Goal: Information Seeking & Learning: Find specific page/section

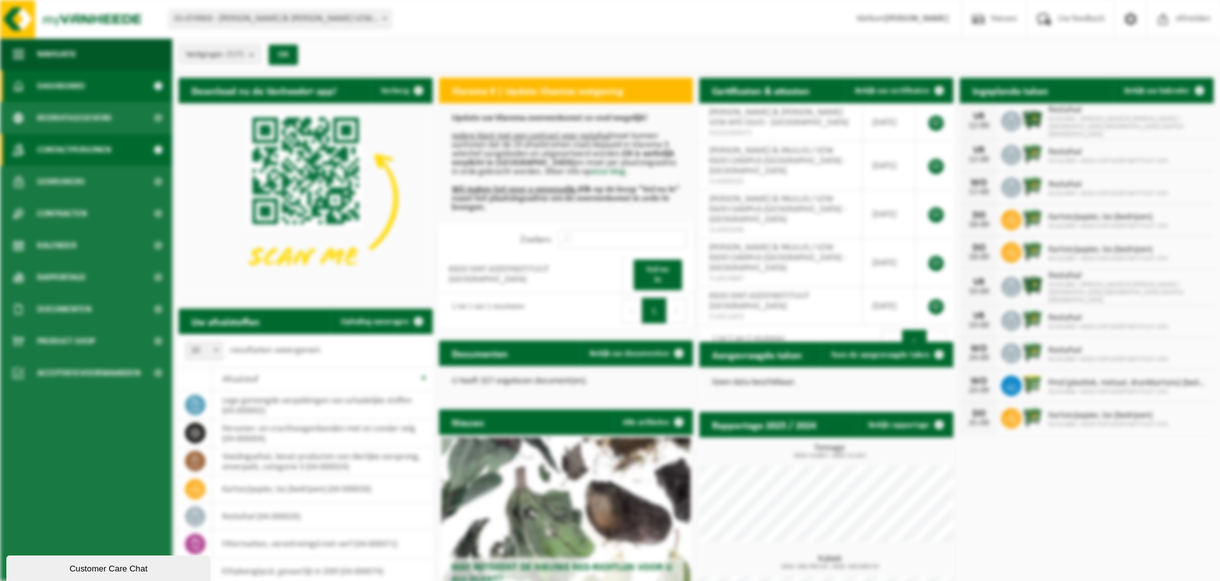
click at [75, 151] on span "Contactpersonen" at bounding box center [74, 150] width 74 height 32
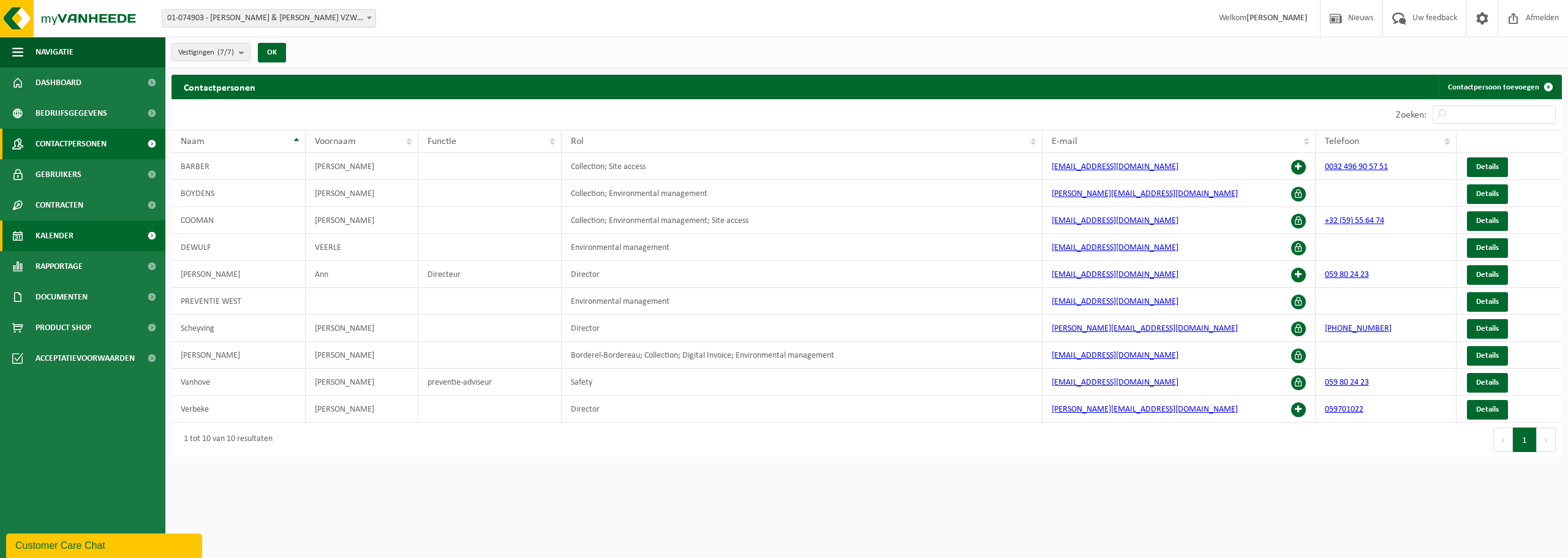
click at [74, 234] on link "Kalender" at bounding box center [83, 236] width 165 height 31
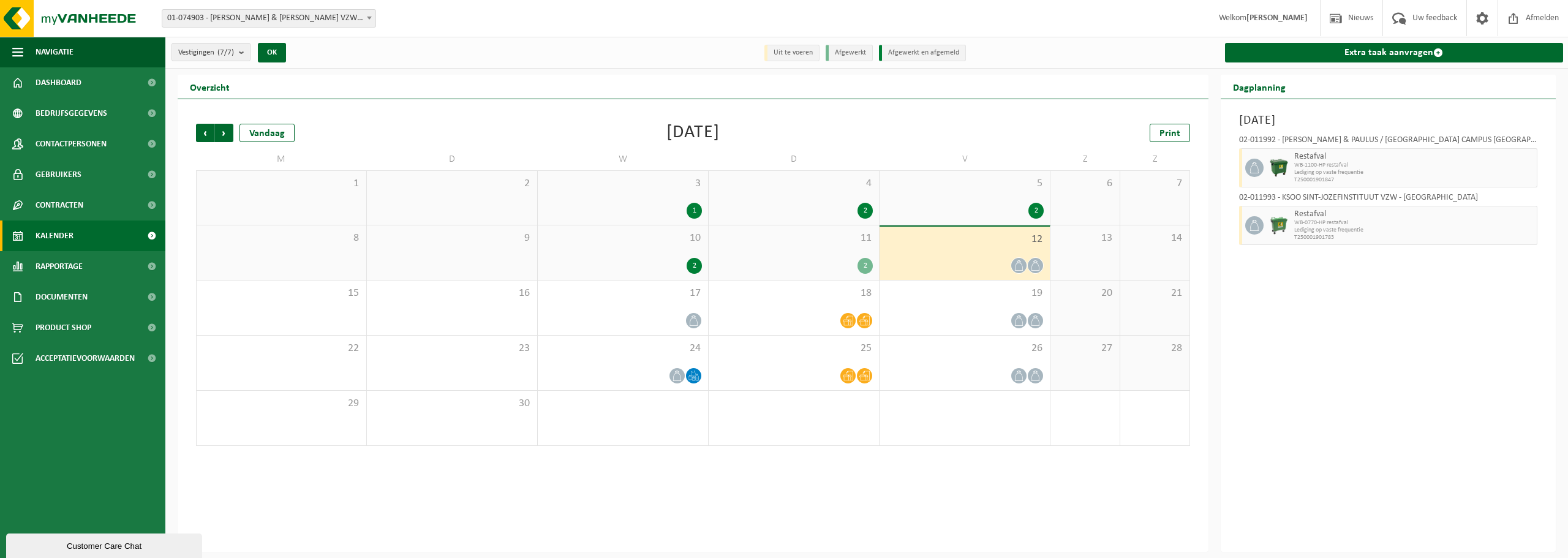
click at [940, 123] on div "Vorige Volgende Vandaag September 2025 Print M D W D V Z Z 1 2 3 1 4 2 5 2 6 7 …" at bounding box center [693, 284] width 1007 height 347
click at [940, 291] on span "19" at bounding box center [964, 294] width 158 height 13
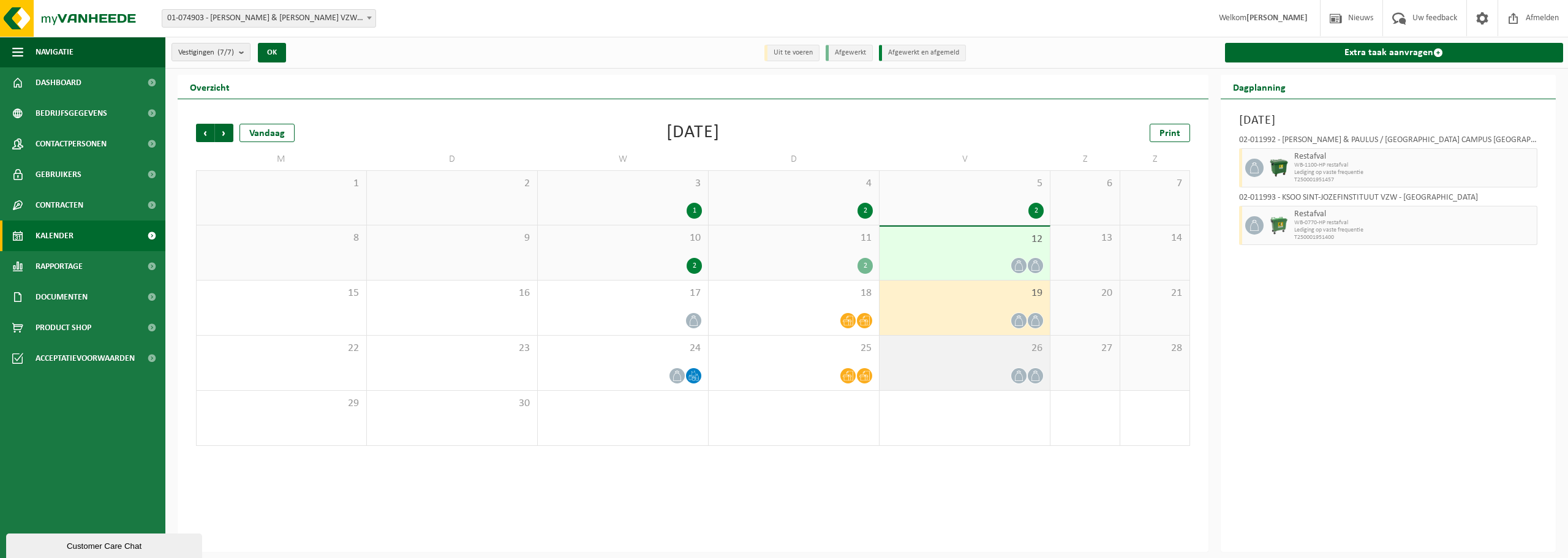
click at [920, 360] on div "26" at bounding box center [963, 363] width 170 height 55
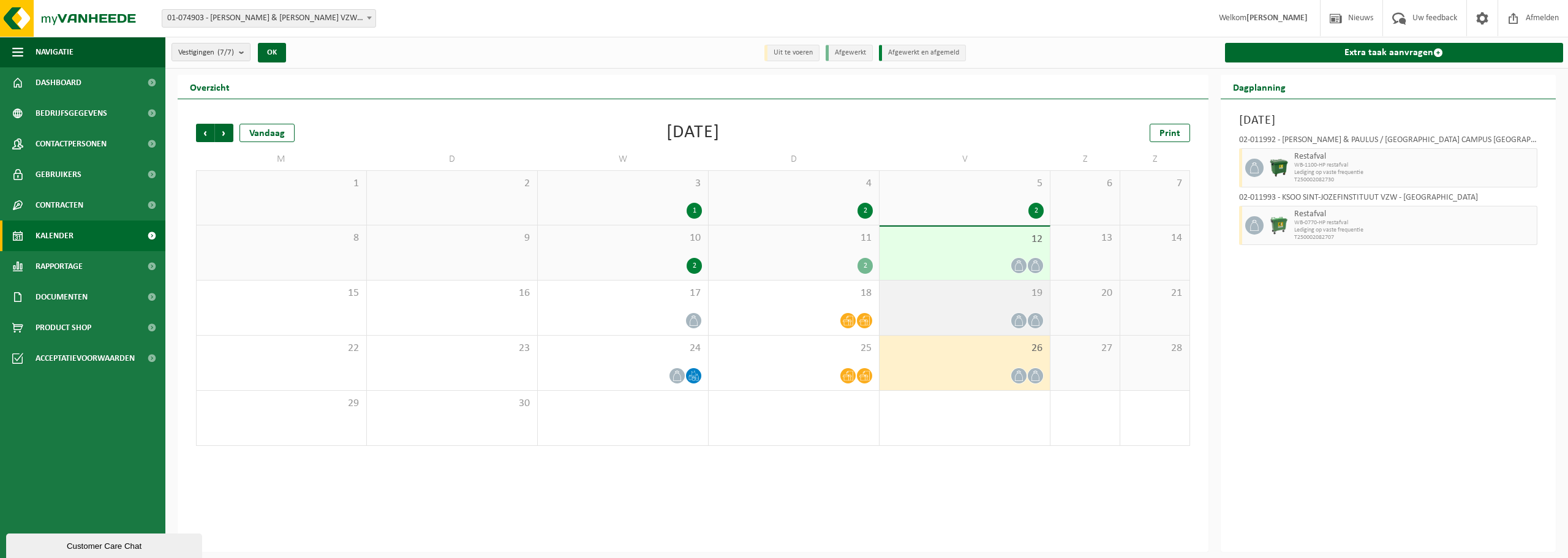
click at [918, 295] on span "19" at bounding box center [964, 294] width 158 height 13
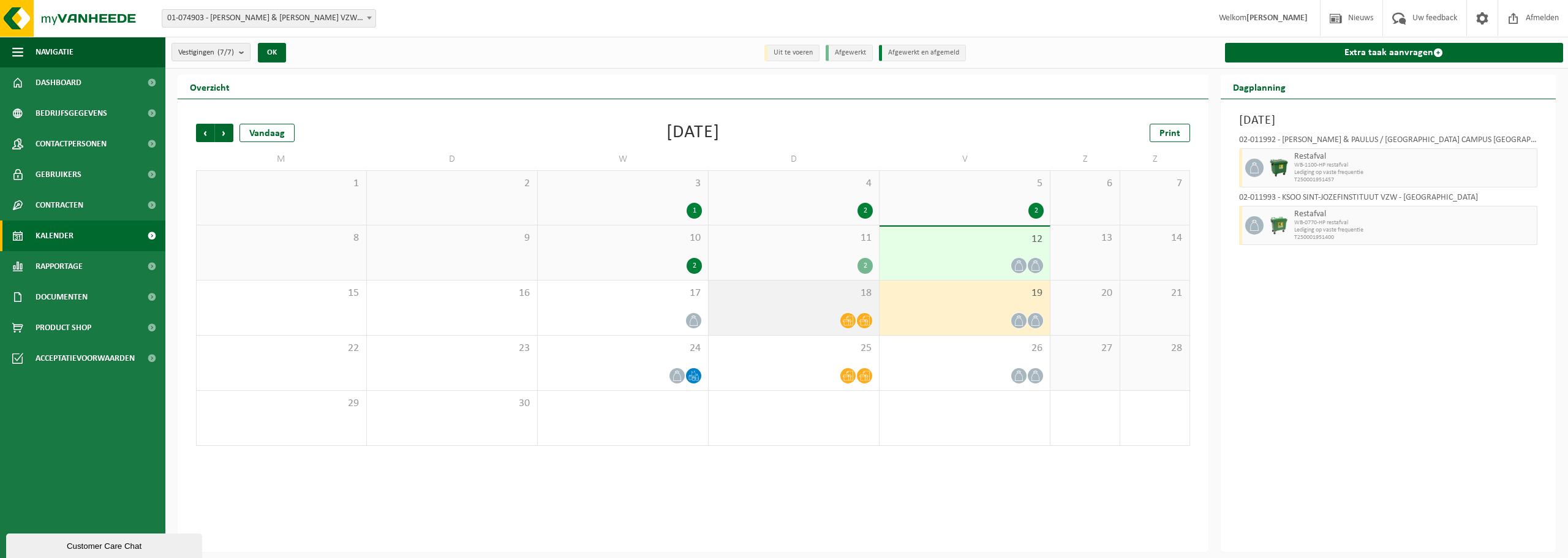
click at [781, 314] on div at bounding box center [794, 320] width 158 height 16
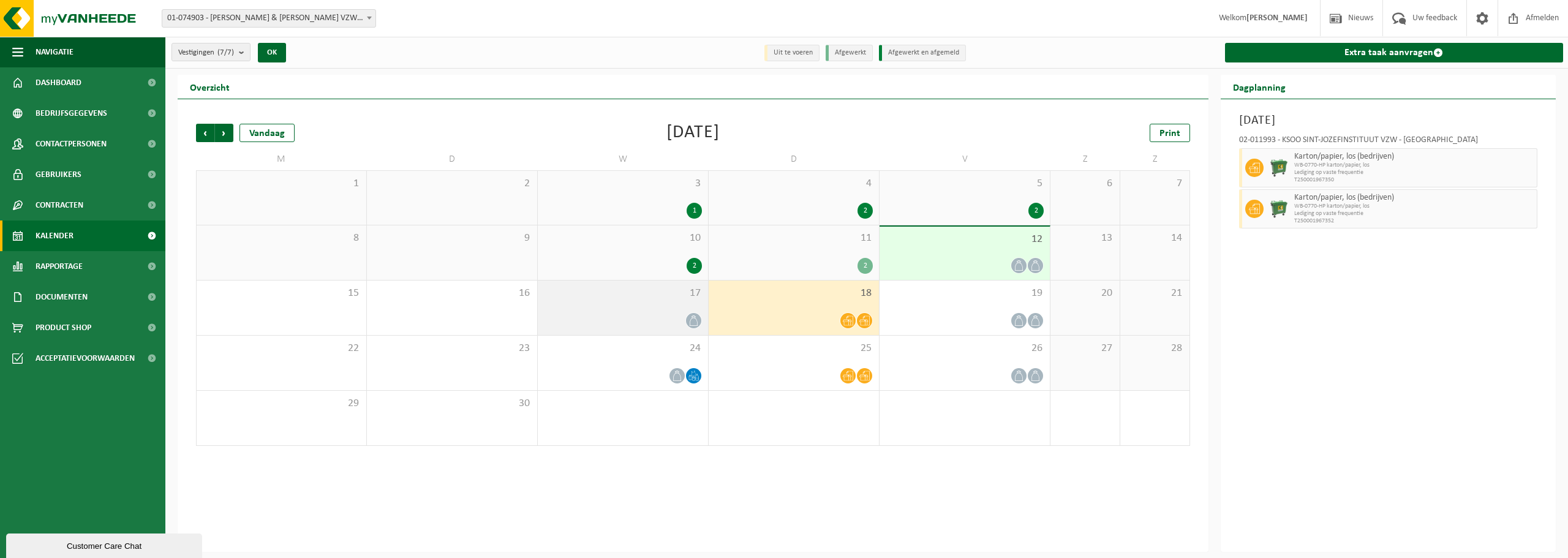
click at [677, 308] on div "17" at bounding box center [622, 307] width 170 height 55
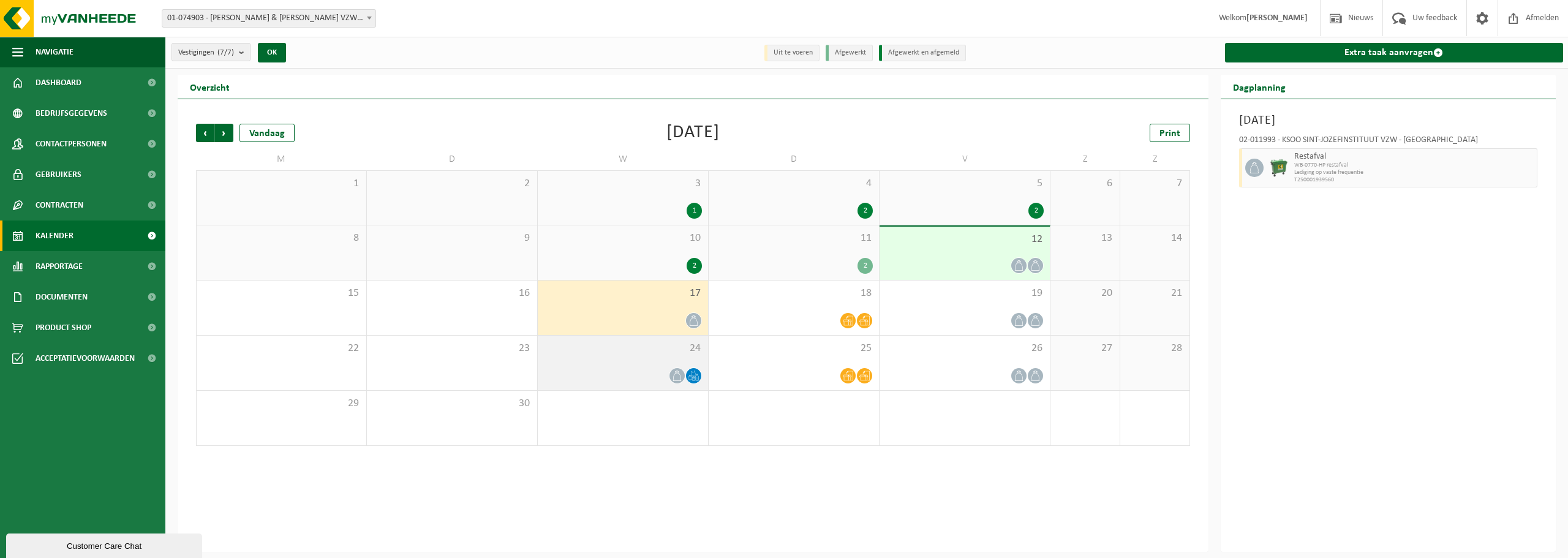
click at [677, 338] on div "24" at bounding box center [622, 363] width 170 height 55
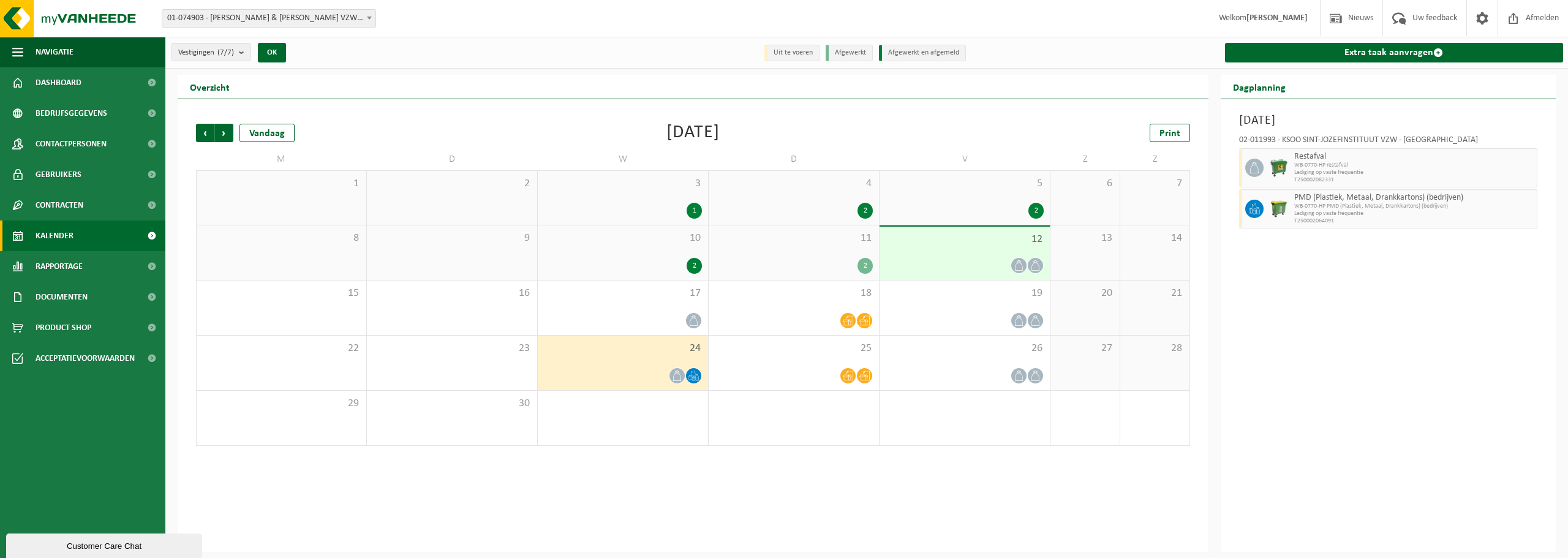
click at [867, 267] on div "2" at bounding box center [865, 266] width 15 height 16
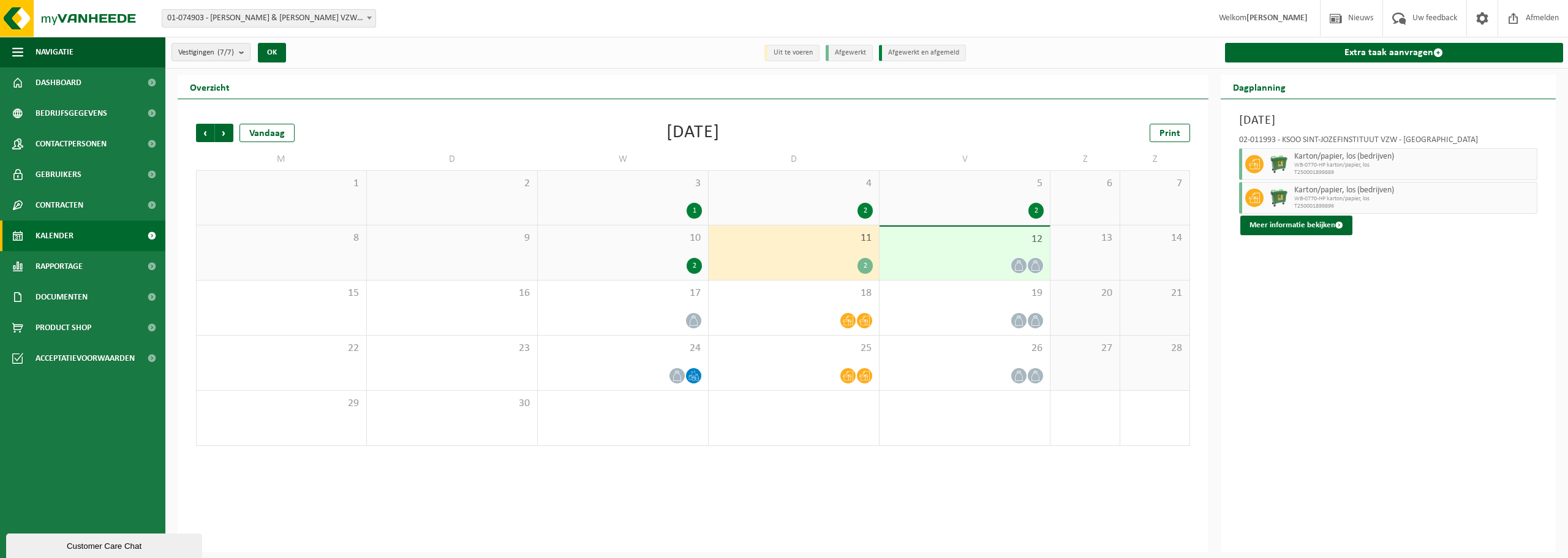
click at [933, 248] on div "12" at bounding box center [963, 254] width 170 height 54
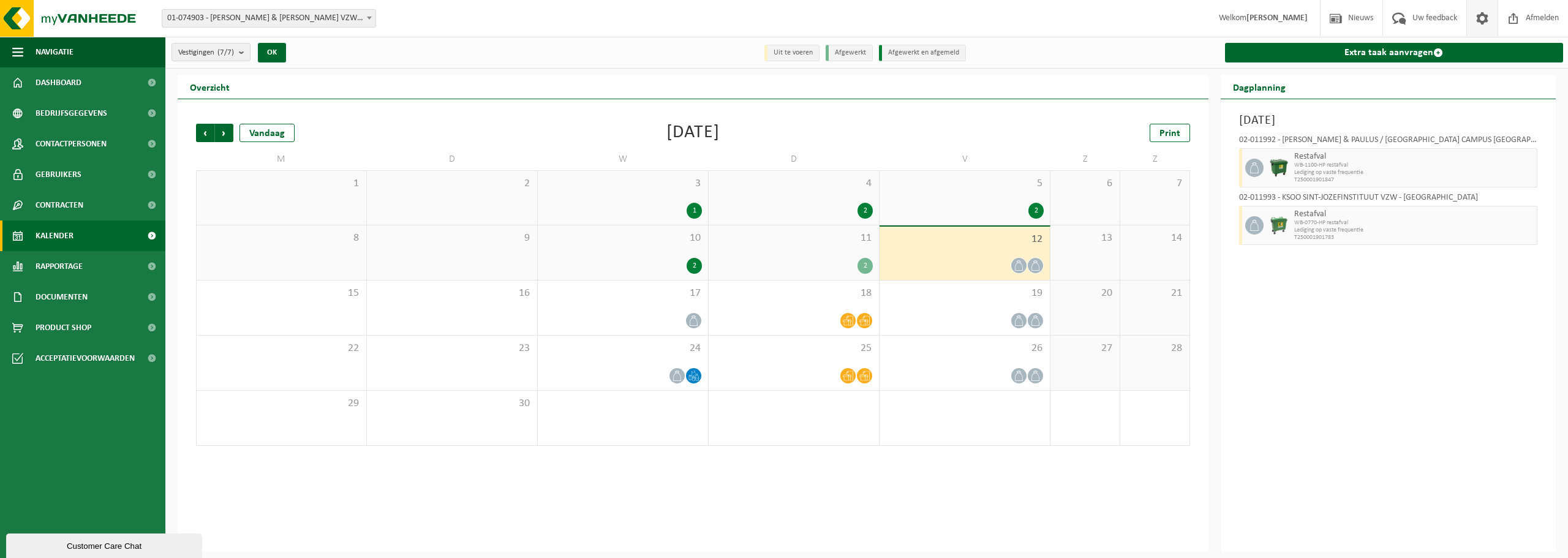
click at [1476, 18] on span at bounding box center [1482, 18] width 18 height 36
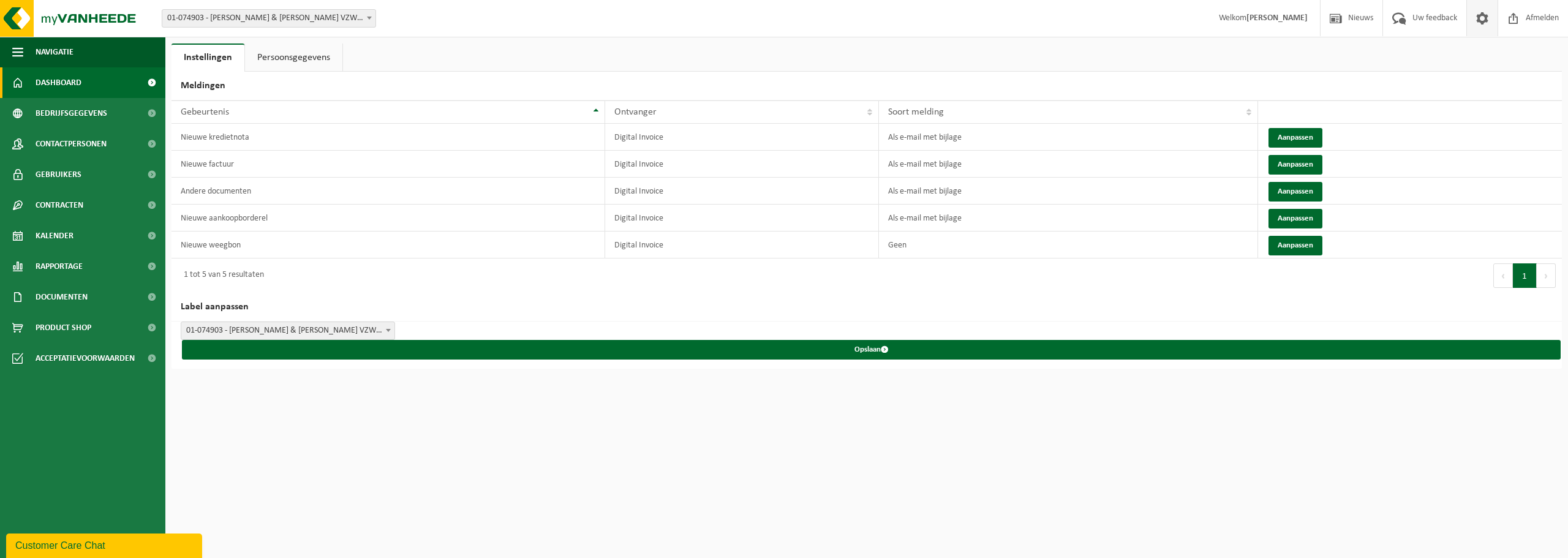
click at [57, 76] on span "Dashboard" at bounding box center [59, 83] width 46 height 31
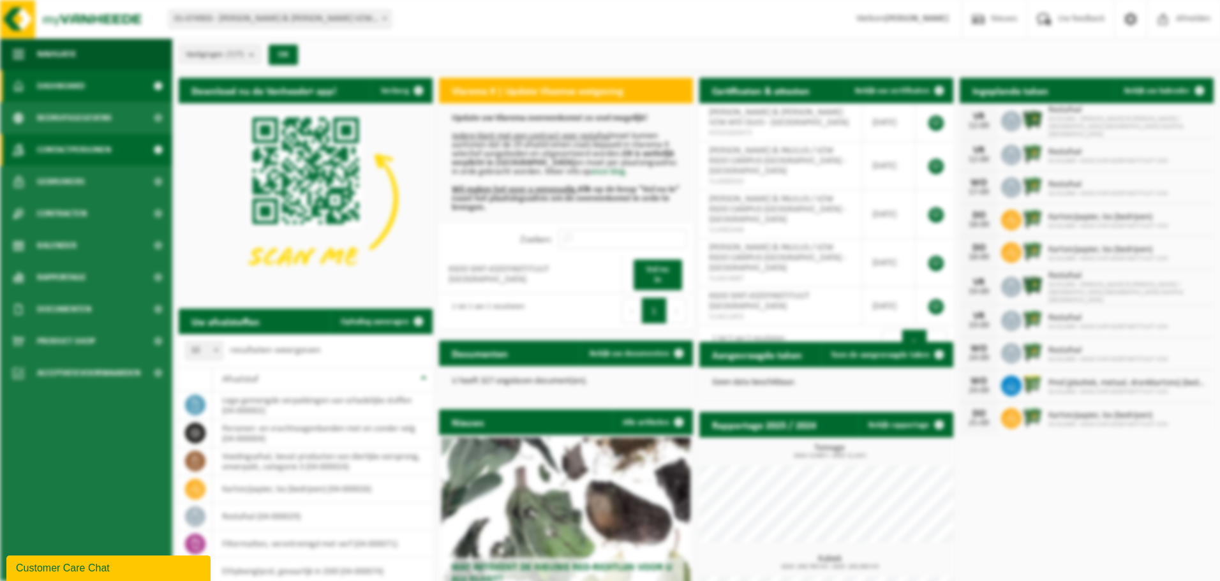
click at [90, 149] on span "Contactpersonen" at bounding box center [74, 150] width 74 height 32
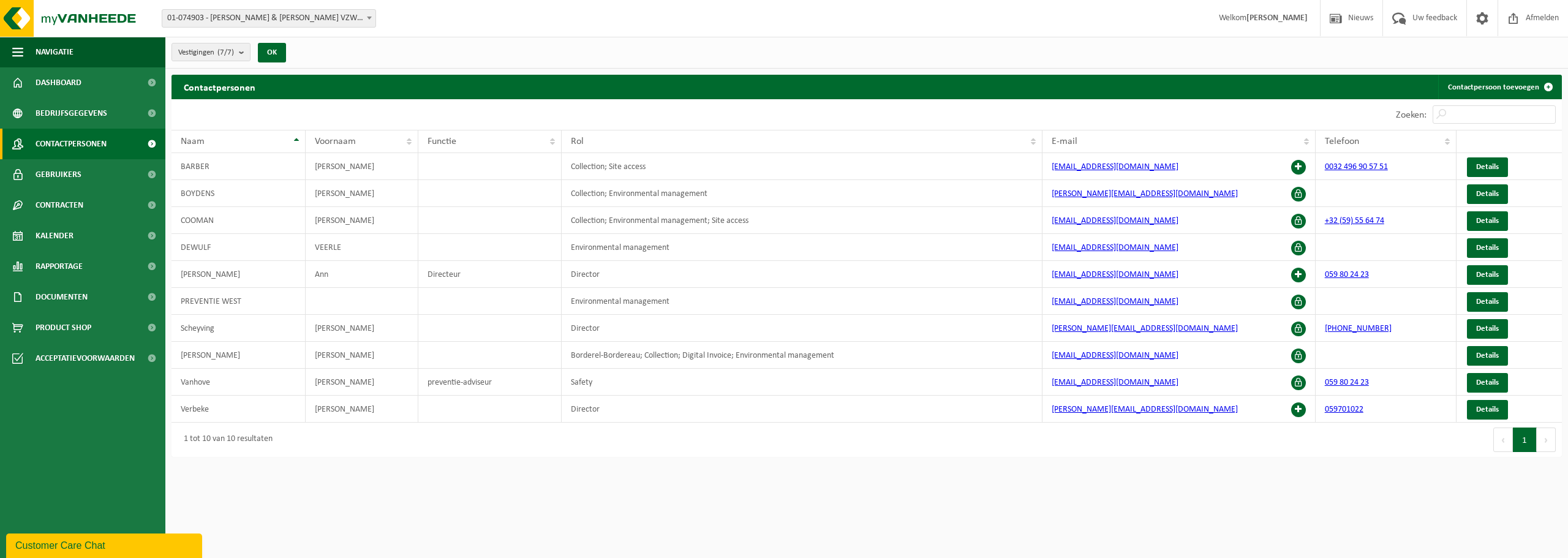
click at [333, 18] on span "01-074903 - [PERSON_NAME] & [PERSON_NAME] VZW AFD OLVO - [GEOGRAPHIC_DATA]" at bounding box center [269, 18] width 213 height 17
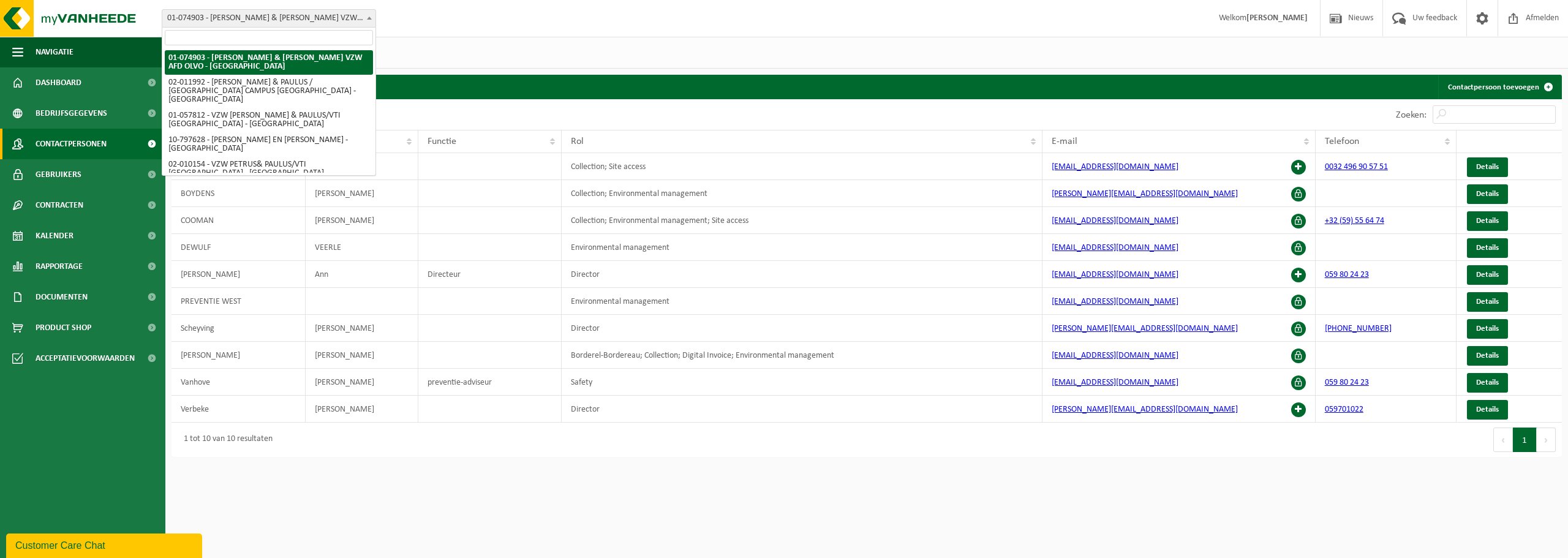
click at [487, 52] on div "Vestigingen (7/7) Alles selecteren Alles deselecteren Actieve selecteren PETRUS…" at bounding box center [866, 52] width 1402 height 32
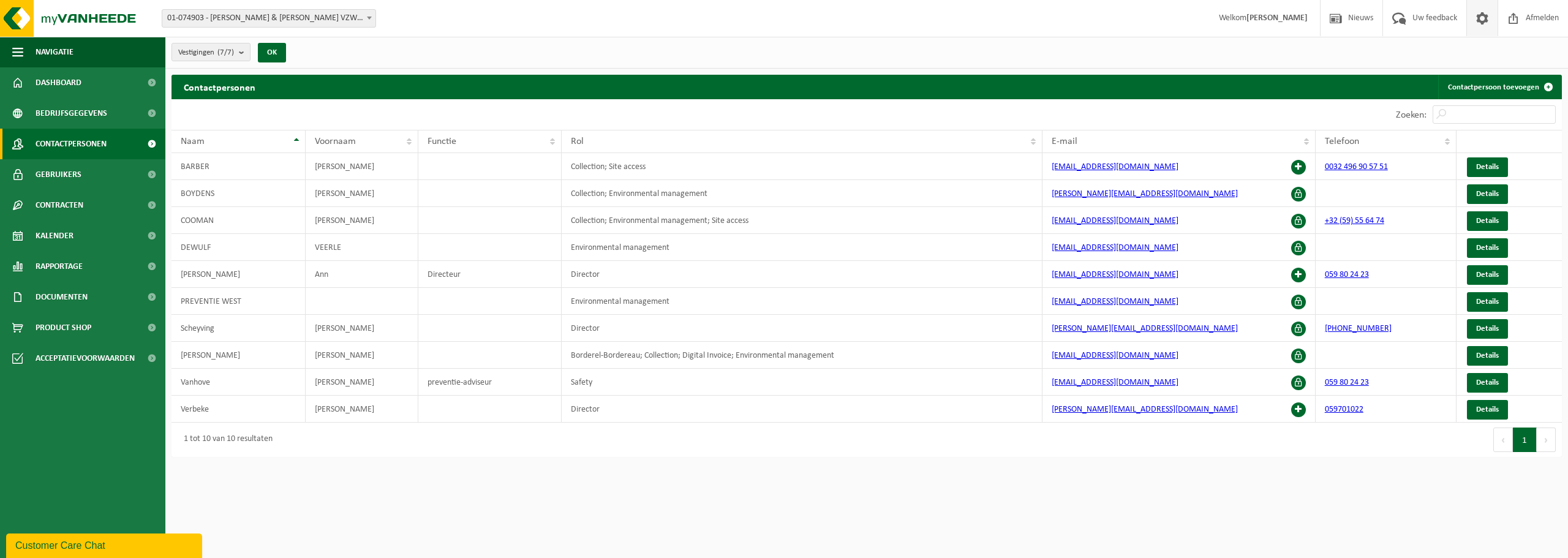
click at [1171, 24] on link at bounding box center [1482, 18] width 32 height 36
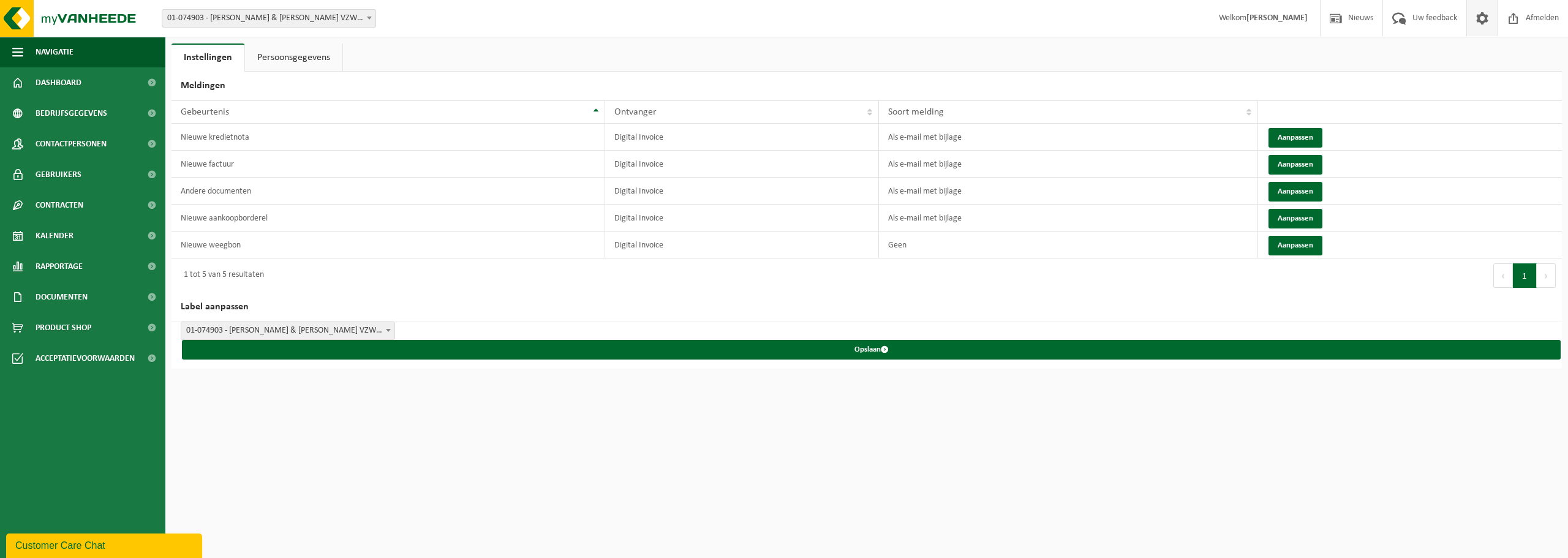
click at [308, 60] on link "Persoonsgegevens" at bounding box center [293, 57] width 97 height 28
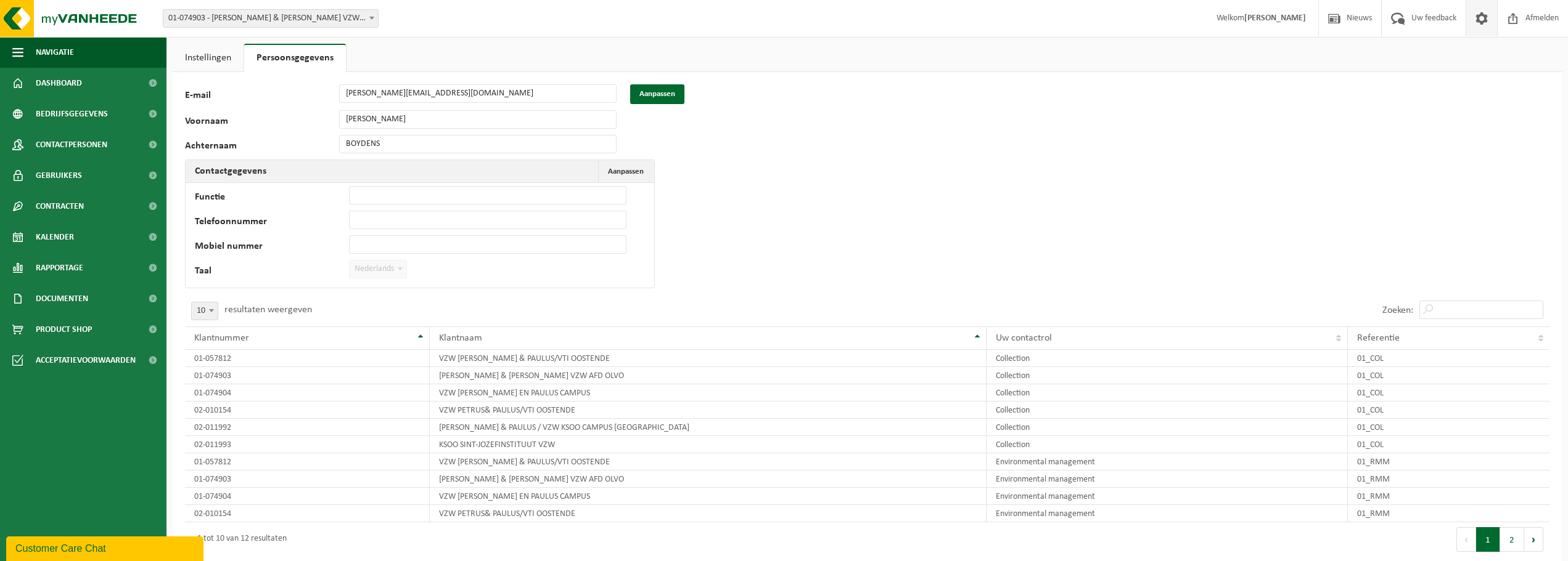
click at [211, 48] on link "Instellingen" at bounding box center [208, 57] width 71 height 28
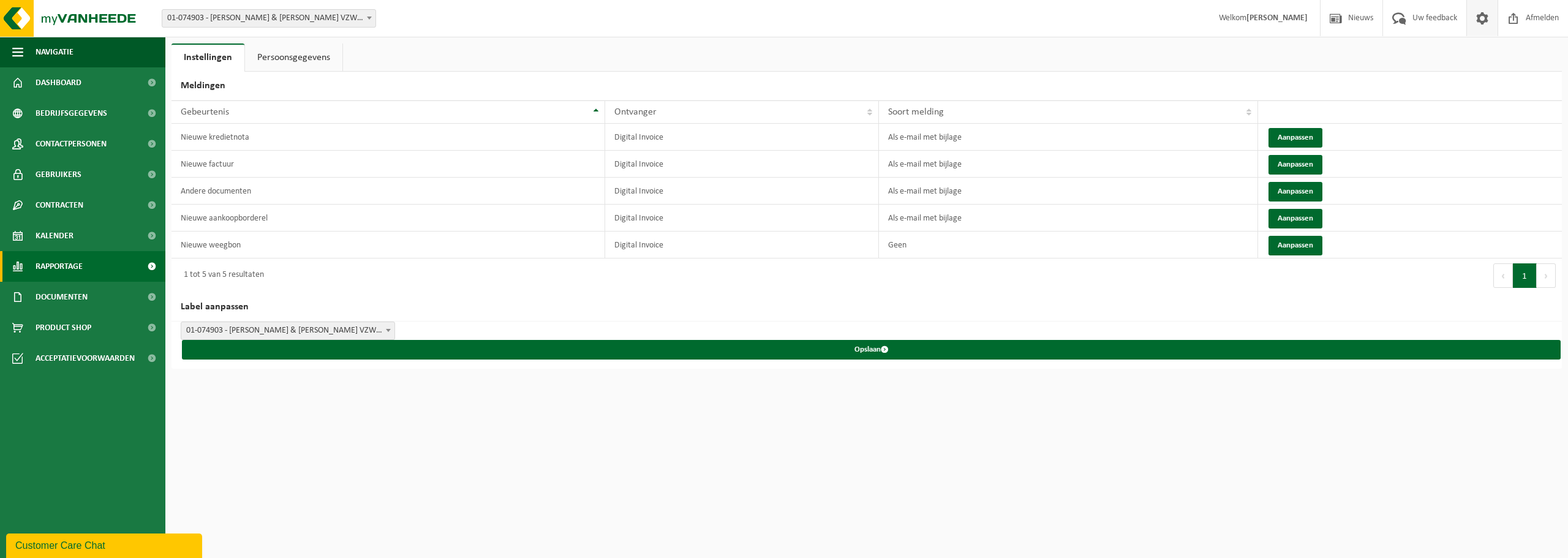
click at [56, 268] on span "Rapportage" at bounding box center [59, 267] width 47 height 31
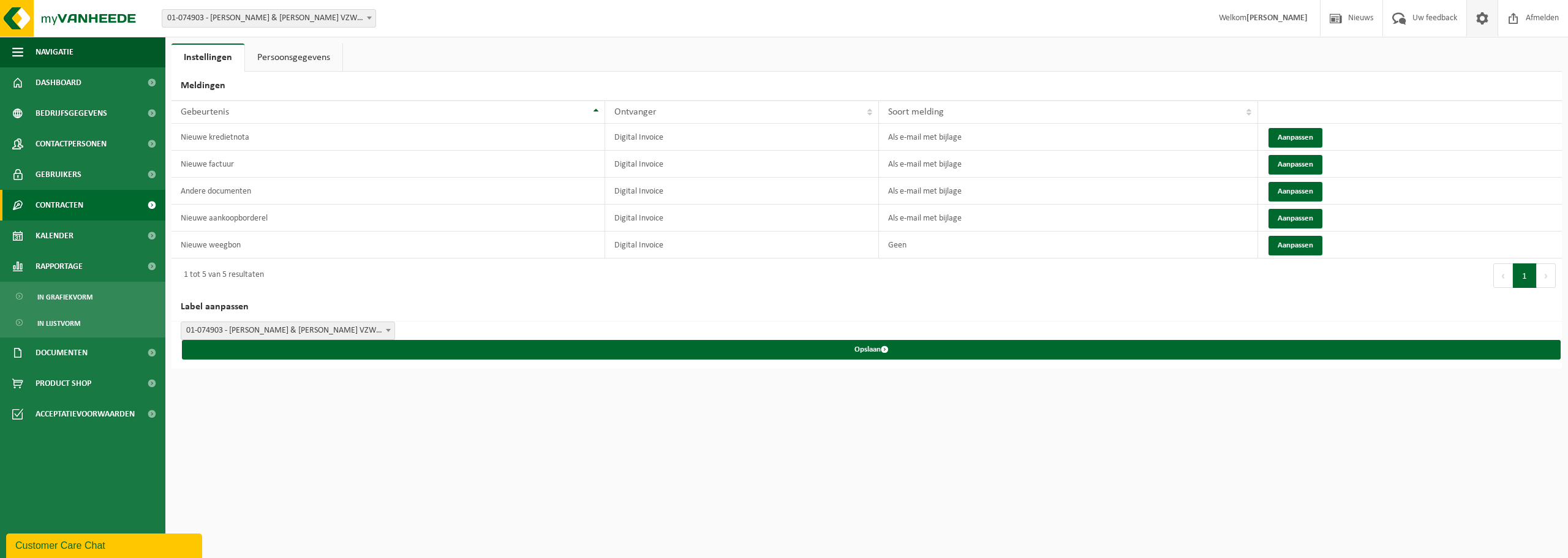
click at [77, 200] on span "Contracten" at bounding box center [59, 206] width 48 height 31
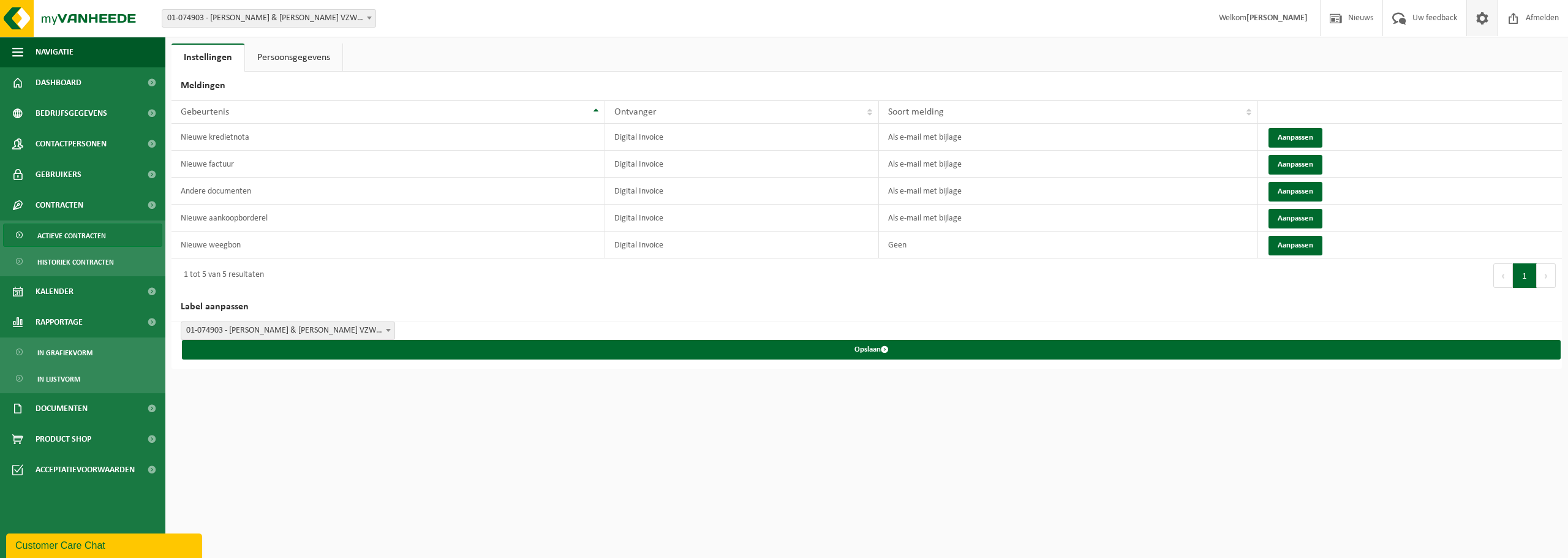
click at [93, 238] on span "Actieve contracten" at bounding box center [71, 236] width 68 height 23
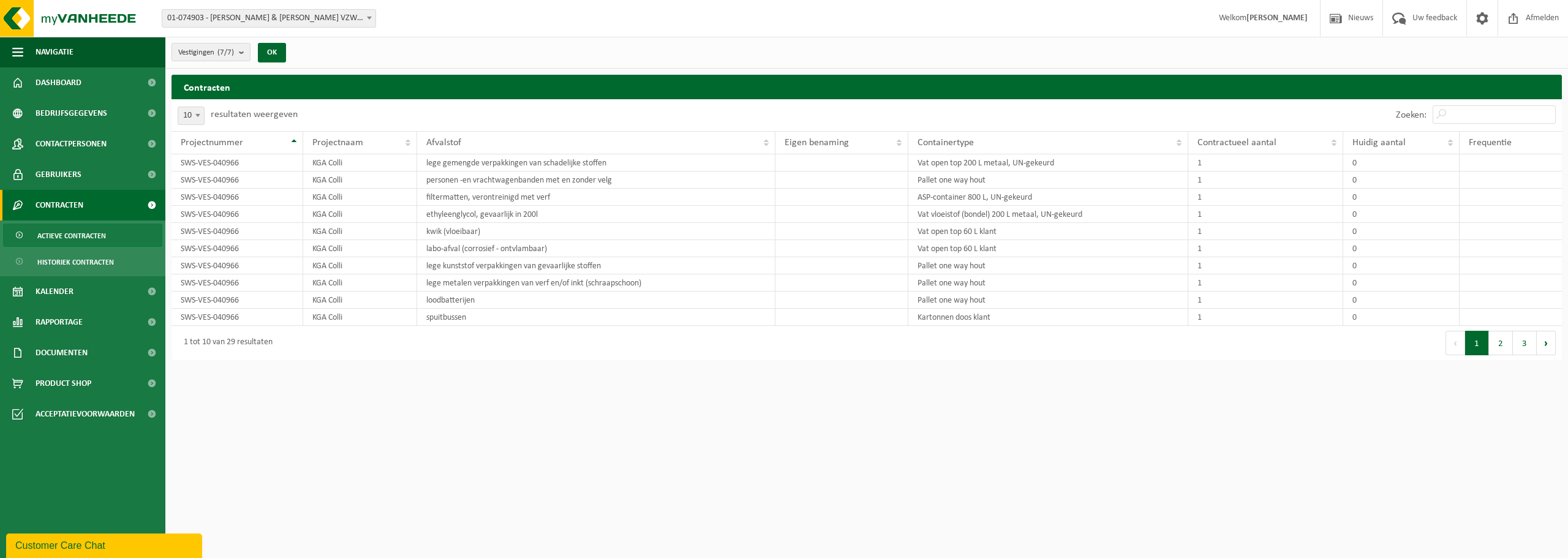
click at [125, 539] on div "Customer Care Chat" at bounding box center [104, 546] width 178 height 14
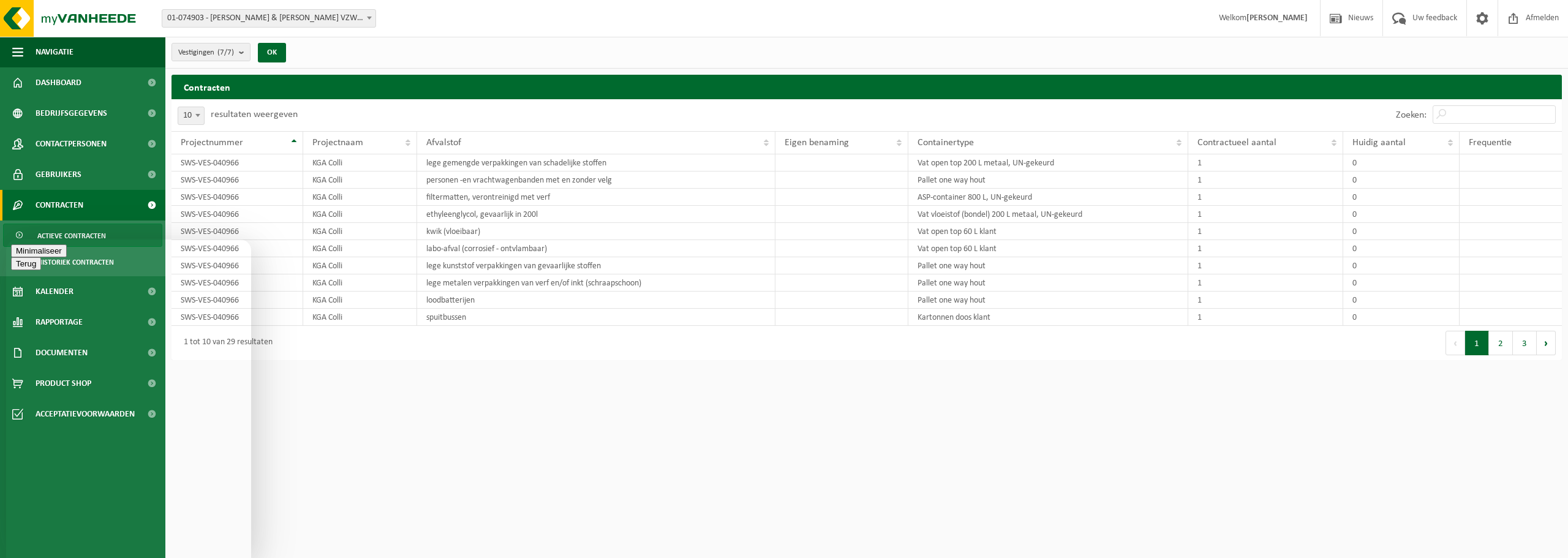
click at [67, 270] on button "Minimaliseer" at bounding box center [38, 276] width 56 height 12
